Goal: Task Accomplishment & Management: Complete application form

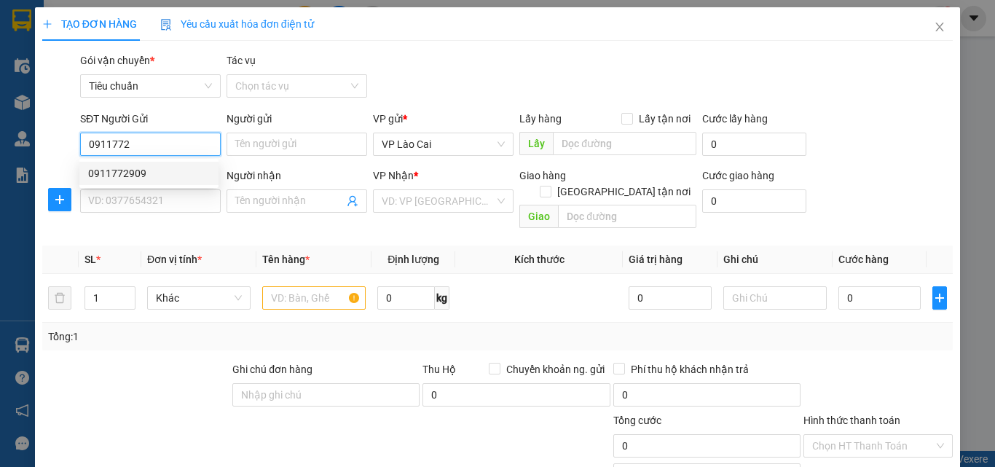
click at [114, 170] on div "0911772909" at bounding box center [149, 173] width 122 height 16
type input "0911772909"
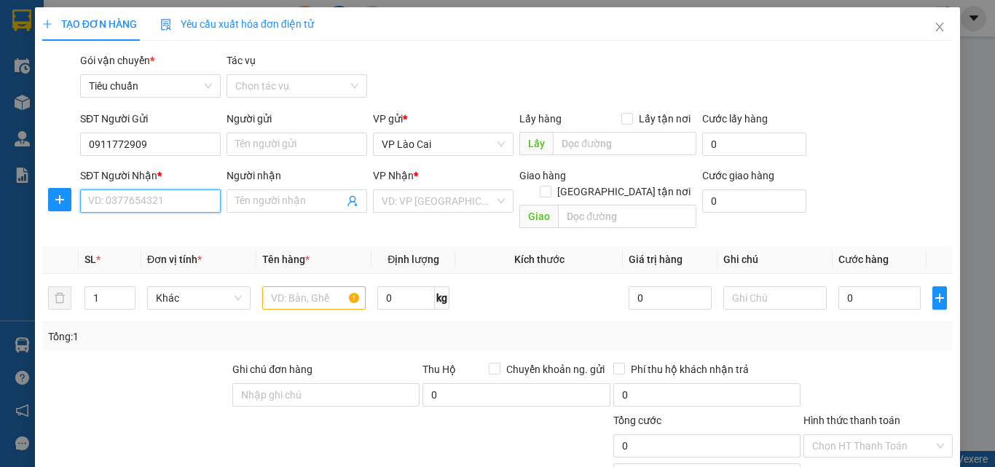
click at [148, 204] on input "SĐT Người Nhận *" at bounding box center [150, 200] width 141 height 23
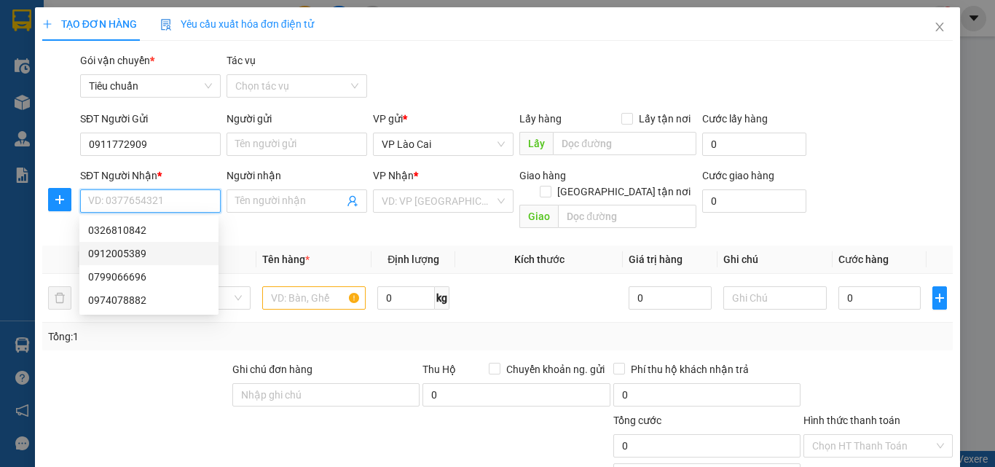
click at [111, 254] on div "0912005389" at bounding box center [149, 253] width 122 height 16
type input "0912005389"
type input "HẠ LONG"
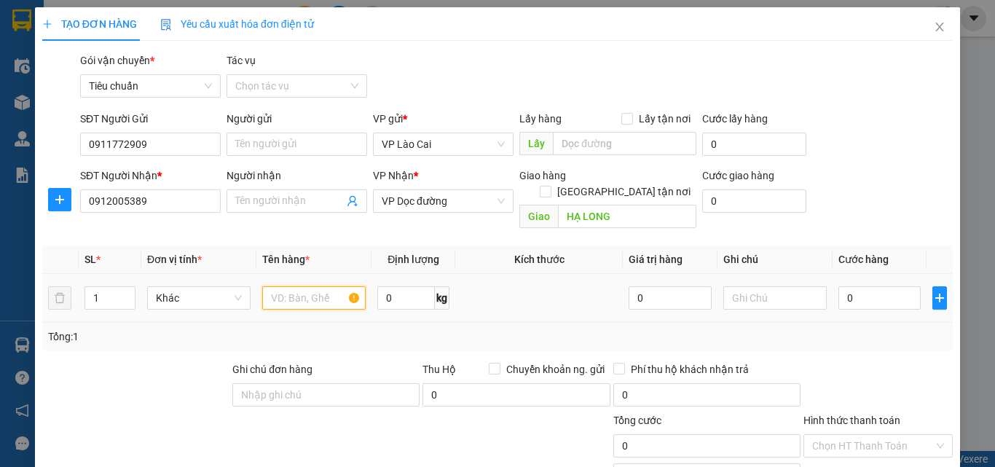
click at [324, 286] on input "text" at bounding box center [313, 297] width 103 height 23
type input "3 HỘP HOA"
click at [872, 286] on input "0" at bounding box center [879, 297] width 82 height 23
type input "3"
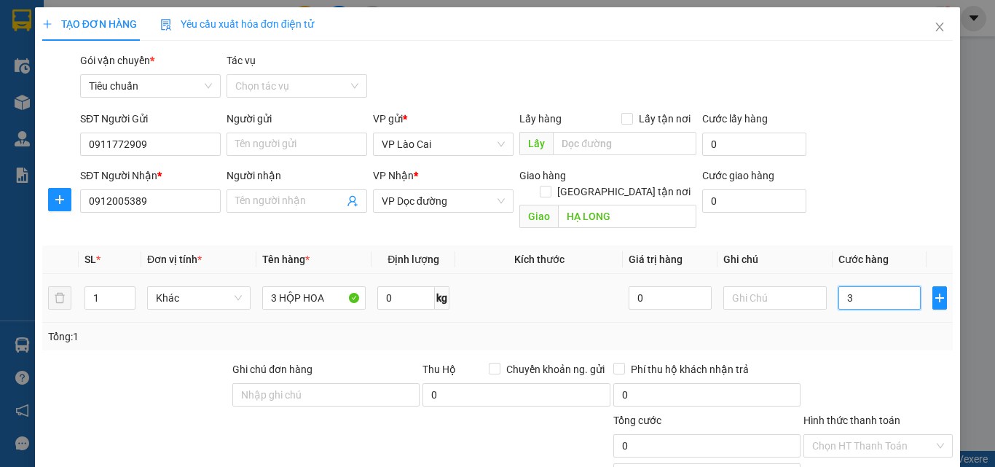
type input "3"
type input "30"
type input "300"
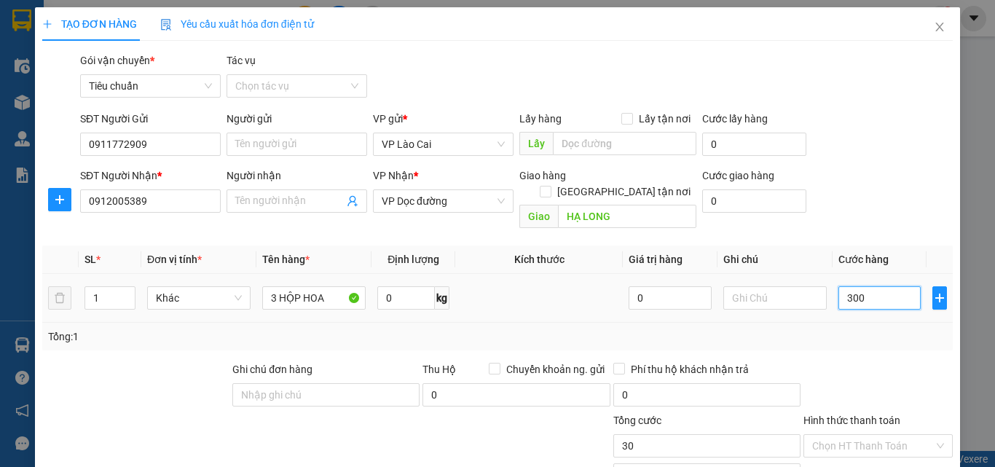
type input "300"
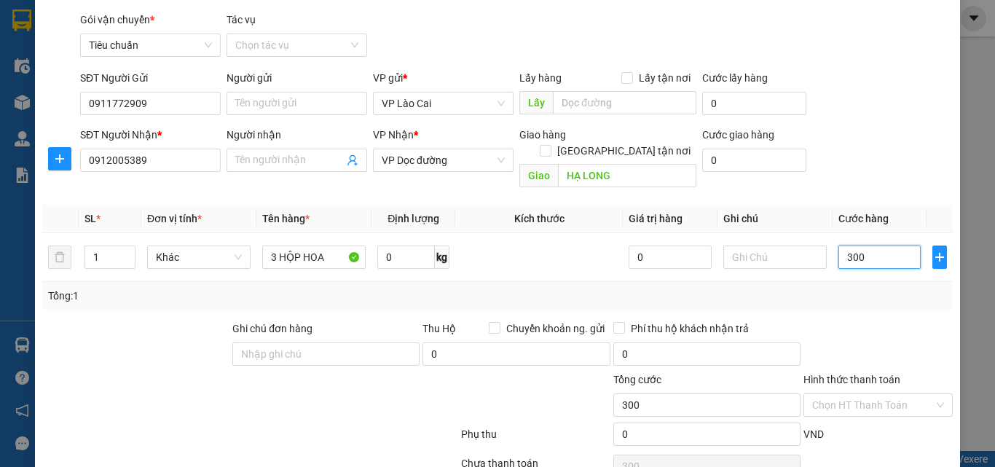
scroll to position [146, 0]
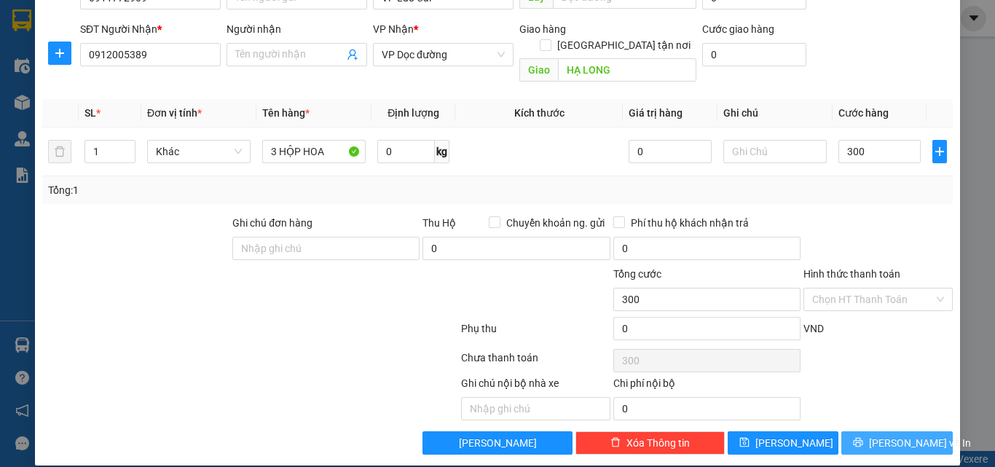
type input "300.000"
click at [854, 431] on button "[PERSON_NAME] và In" at bounding box center [896, 442] width 111 height 23
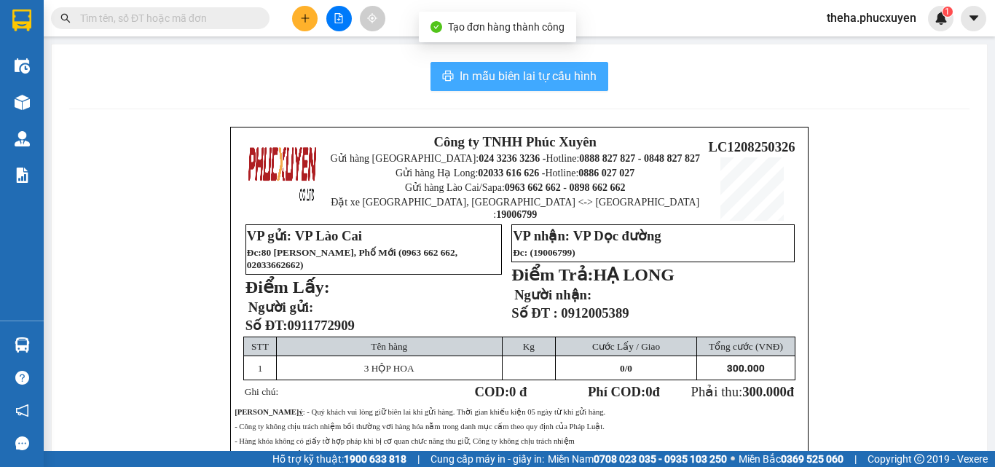
click at [584, 75] on span "In mẫu biên lai tự cấu hình" at bounding box center [528, 76] width 137 height 18
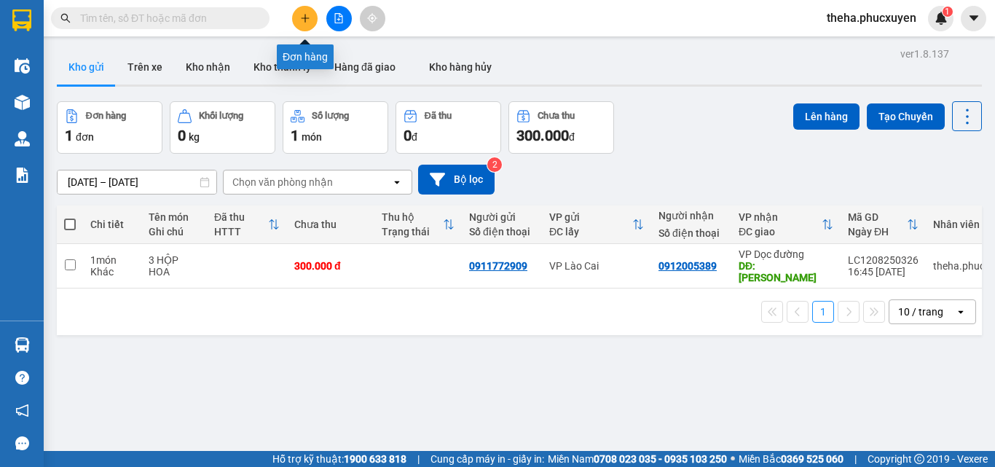
click at [302, 17] on icon "plus" at bounding box center [305, 18] width 10 height 10
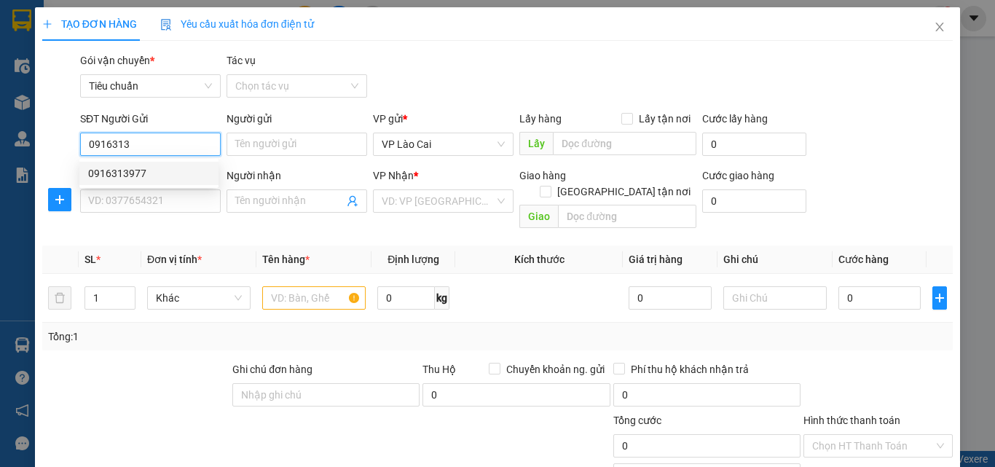
click at [129, 173] on div "0916313977" at bounding box center [149, 173] width 122 height 16
type input "0916313977"
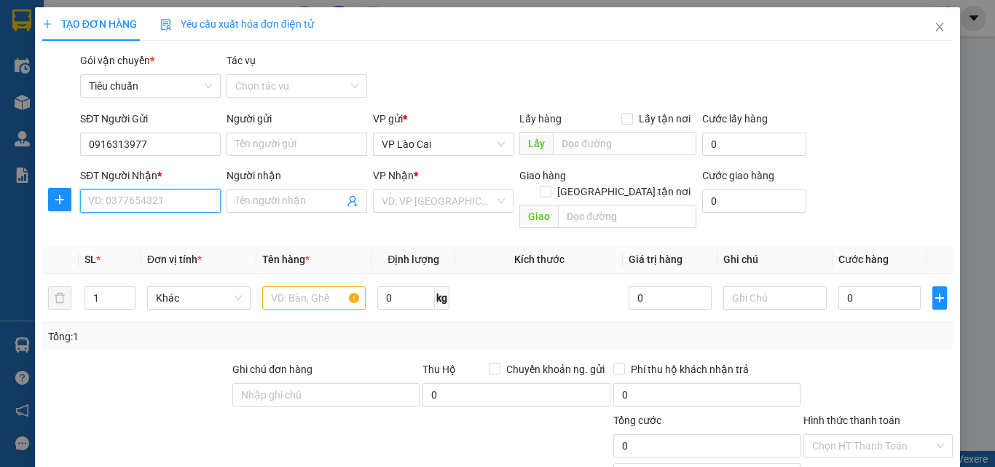
click at [160, 205] on input "SĐT Người Nhận *" at bounding box center [150, 200] width 141 height 23
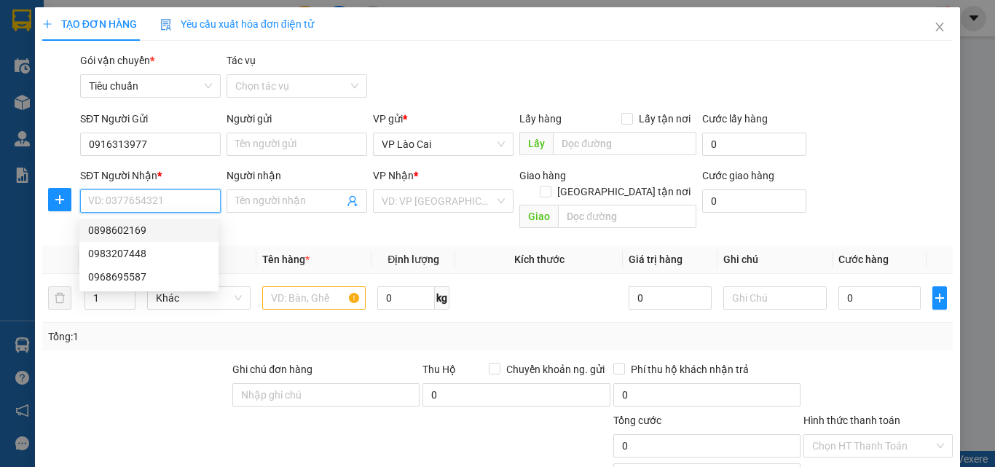
click at [109, 232] on div "0898602169" at bounding box center [149, 230] width 122 height 16
type input "0898602169"
type input "Hạ Long"
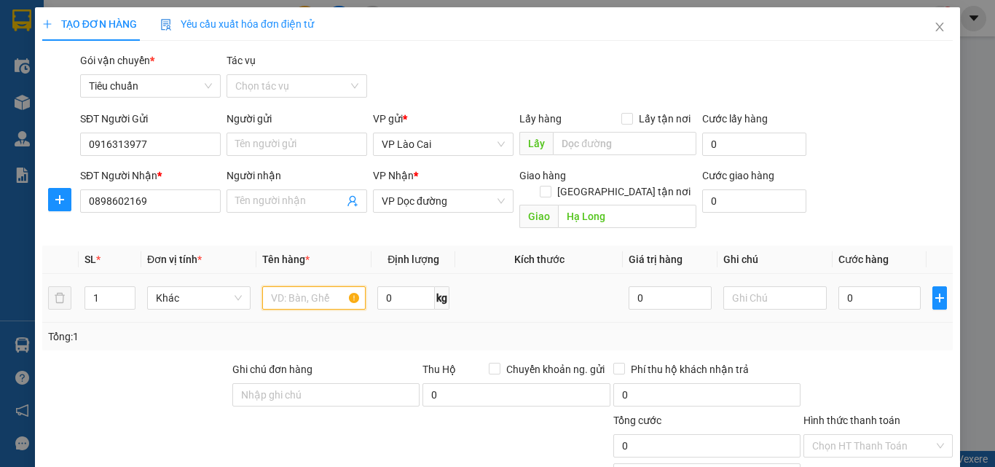
click at [318, 286] on input "text" at bounding box center [313, 297] width 103 height 23
type input "1 BAO MĂNG"
click at [851, 286] on input "0" at bounding box center [879, 297] width 82 height 23
type input "1"
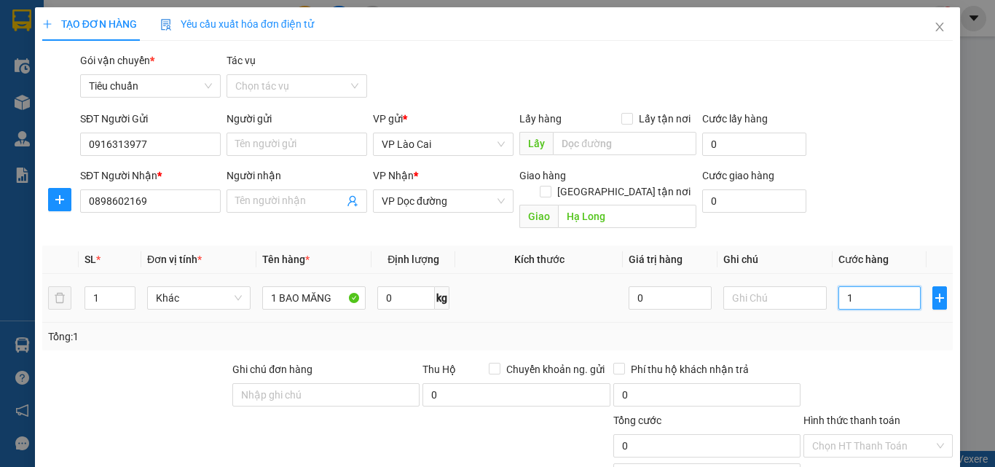
type input "1"
type input "12"
type input "120"
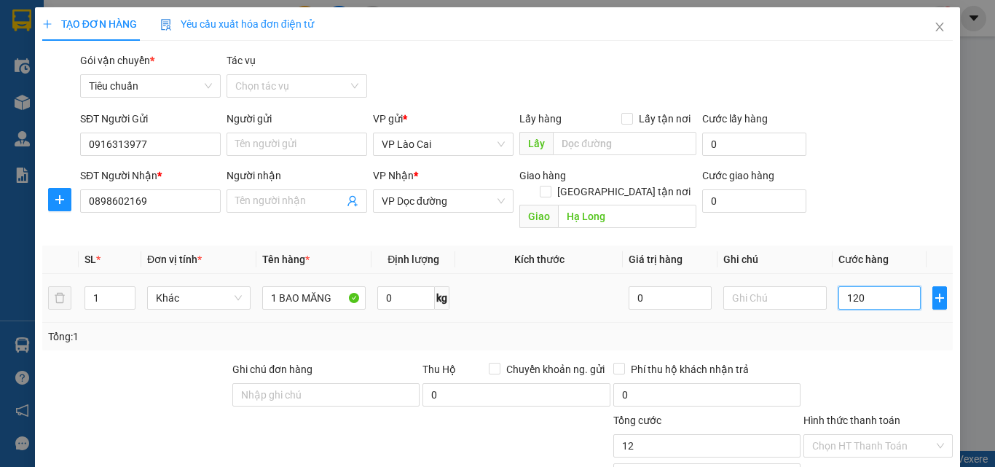
type input "120"
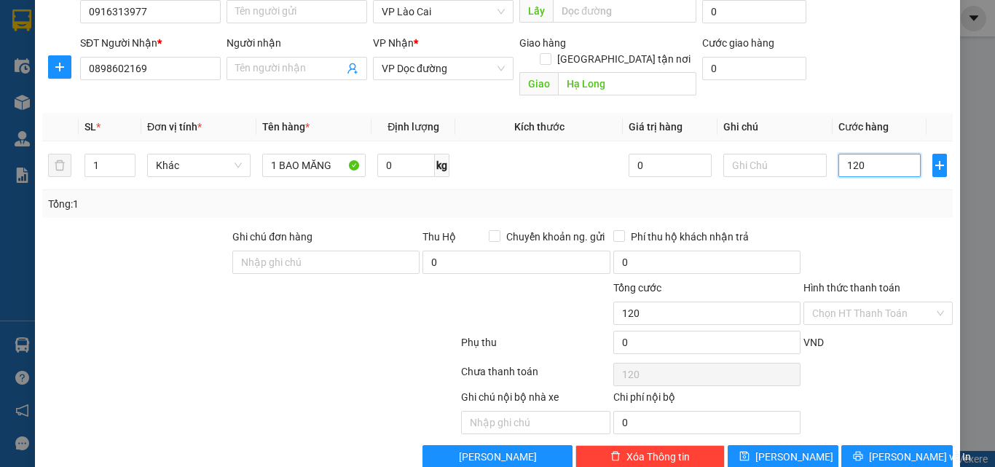
scroll to position [146, 0]
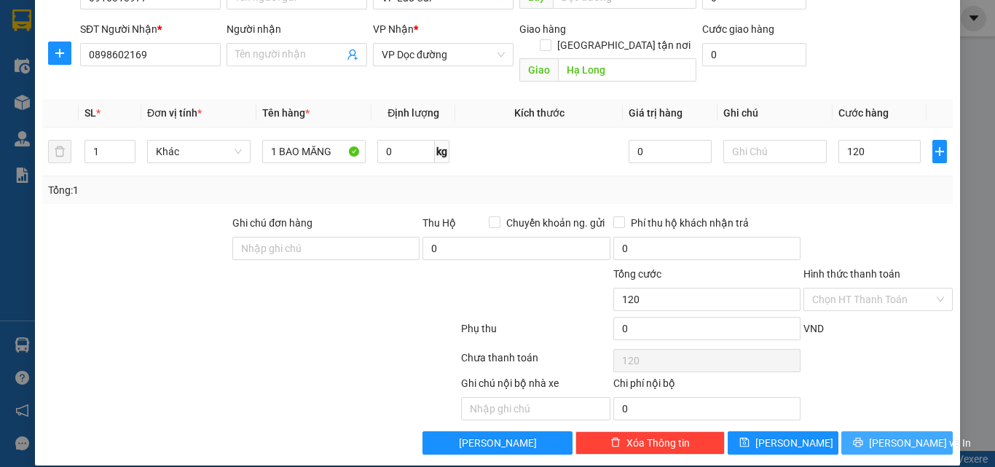
type input "120.000"
click at [845, 431] on button "[PERSON_NAME] và In" at bounding box center [896, 442] width 111 height 23
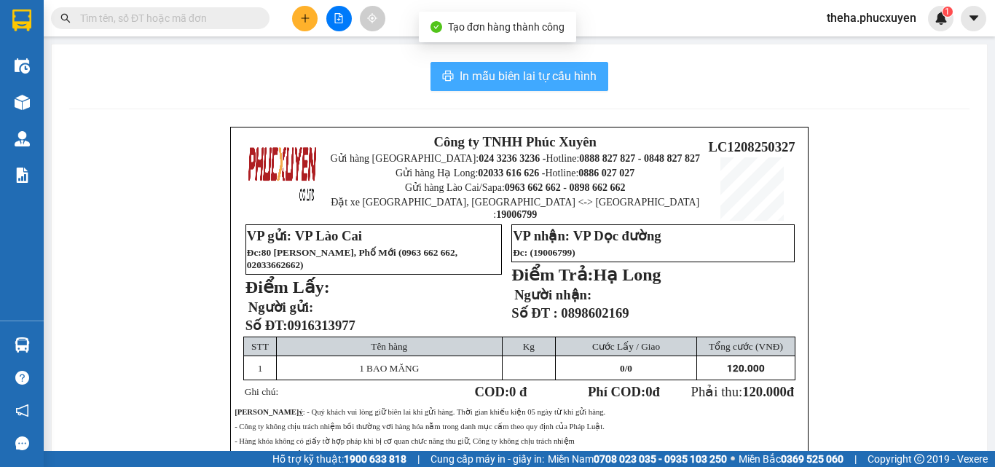
click at [591, 67] on button "In mẫu biên lai tự cấu hình" at bounding box center [519, 76] width 178 height 29
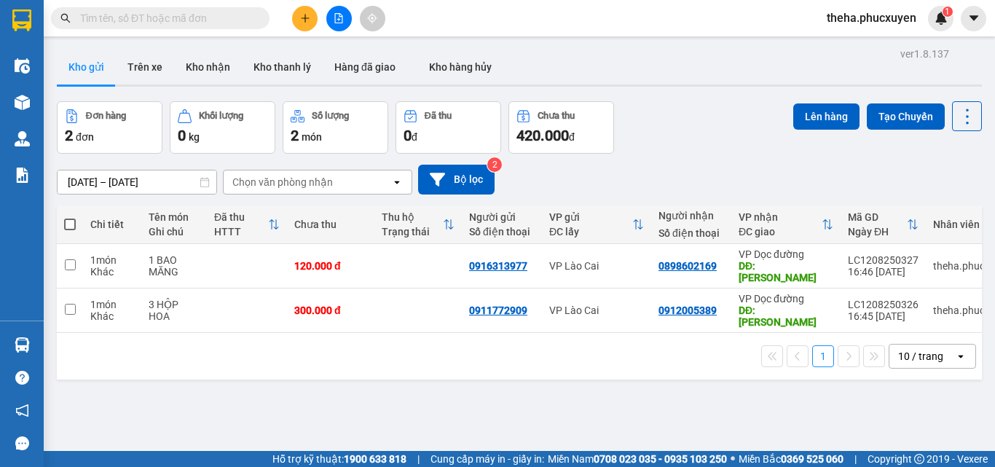
click at [685, 176] on div "[DATE] – [DATE] Press the down arrow key to interact with the calendar and sele…" at bounding box center [519, 180] width 925 height 30
